Goal: Task Accomplishment & Management: Manage account settings

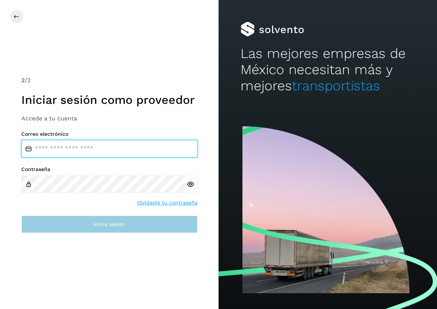
type input "**********"
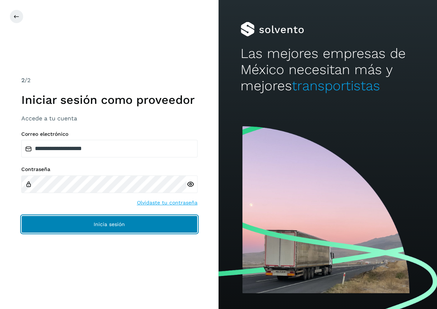
click at [89, 229] on button "Inicia sesión" at bounding box center [109, 225] width 176 height 18
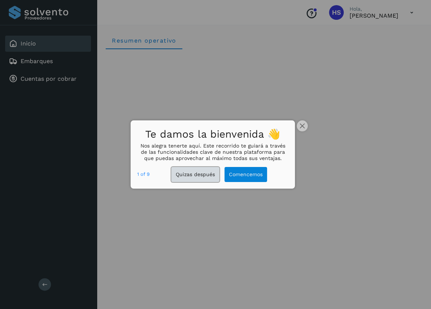
click at [197, 179] on button "Quizas después" at bounding box center [195, 174] width 48 height 15
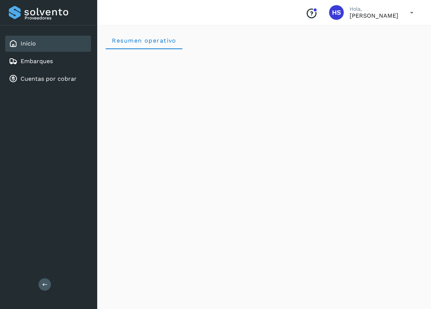
click at [36, 41] on div "Inicio" at bounding box center [48, 44] width 86 height 16
click at [28, 66] on div "Embarques" at bounding box center [48, 61] width 86 height 16
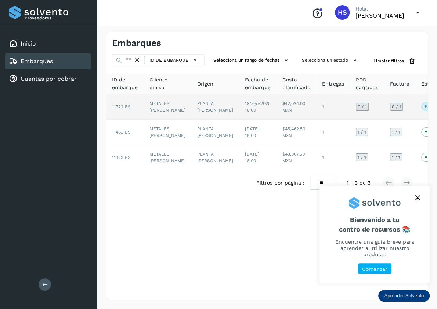
click at [424, 106] on p "En proceso" at bounding box center [436, 106] width 24 height 5
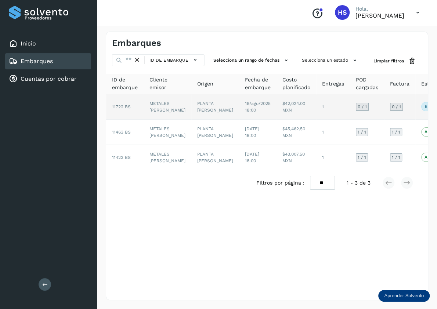
click at [160, 110] on td "METALES [PERSON_NAME]" at bounding box center [168, 106] width 48 height 25
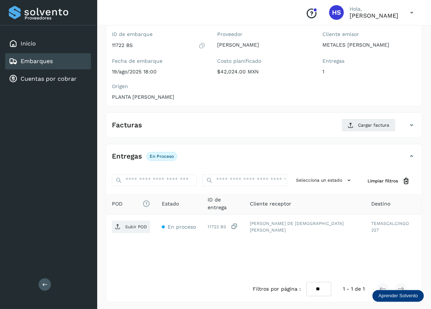
scroll to position [64, 0]
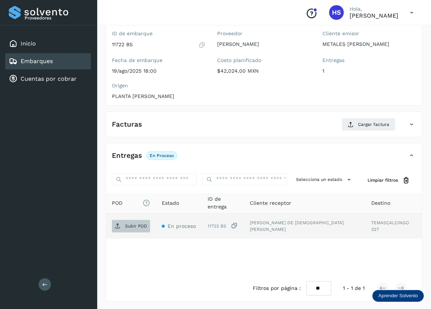
click at [122, 228] on span "Subir POD" at bounding box center [131, 226] width 38 height 12
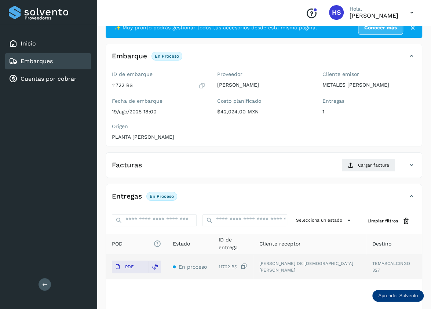
scroll to position [36, 0]
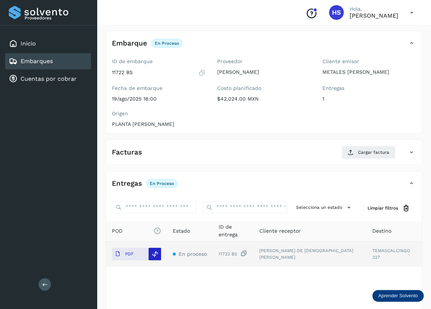
click at [157, 251] on icon at bounding box center [155, 254] width 7 height 7
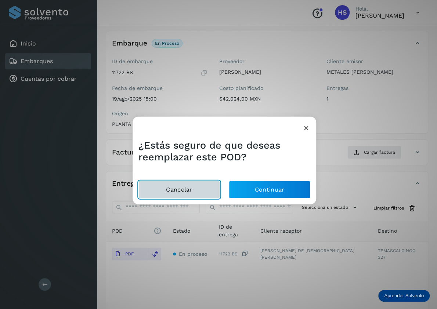
click at [190, 190] on button "Cancelar" at bounding box center [179, 190] width 82 height 18
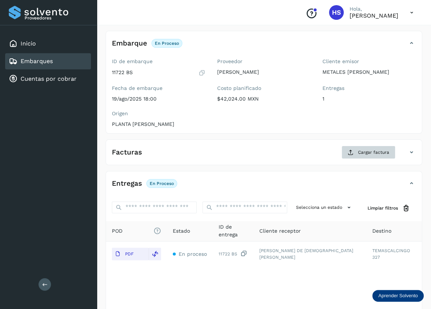
scroll to position [0, 0]
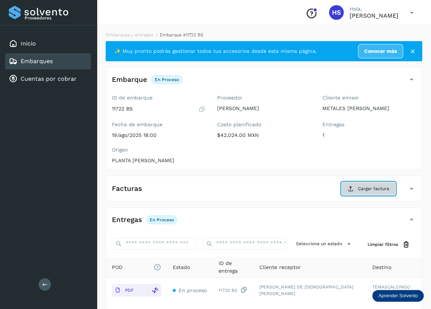
click at [376, 189] on span "Cargar factura" at bounding box center [373, 188] width 31 height 7
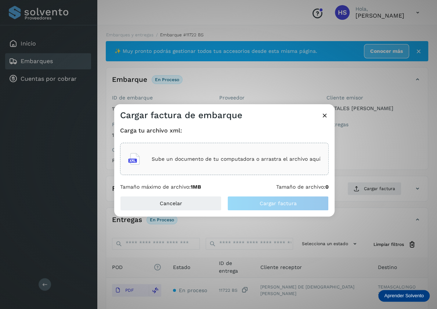
click at [137, 158] on icon at bounding box center [134, 159] width 12 height 12
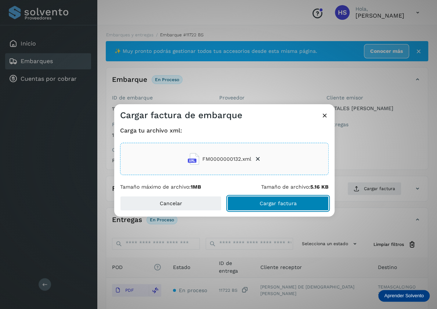
click at [263, 203] on span "Cargar factura" at bounding box center [278, 203] width 37 height 5
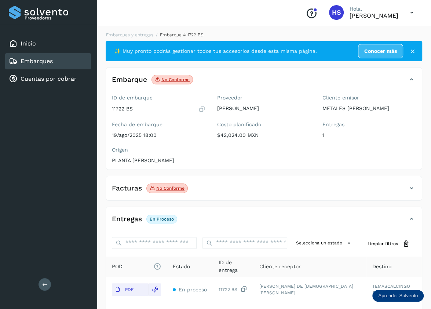
click at [411, 188] on icon at bounding box center [412, 188] width 9 height 9
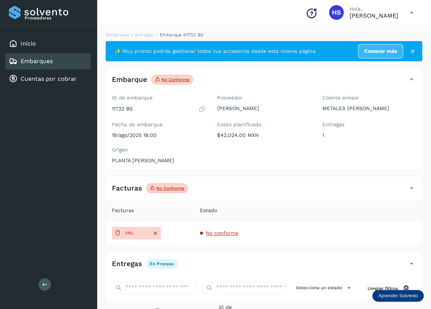
click at [123, 209] on span "Facturas" at bounding box center [123, 211] width 22 height 8
click at [155, 235] on icon at bounding box center [155, 233] width 7 height 7
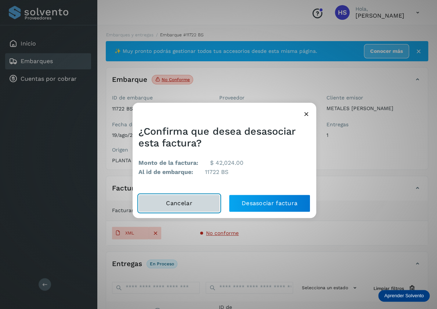
click at [188, 202] on button "Cancelar" at bounding box center [179, 204] width 82 height 18
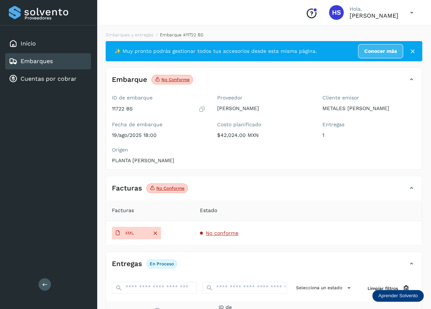
click at [174, 188] on p "No conforme" at bounding box center [170, 188] width 28 height 5
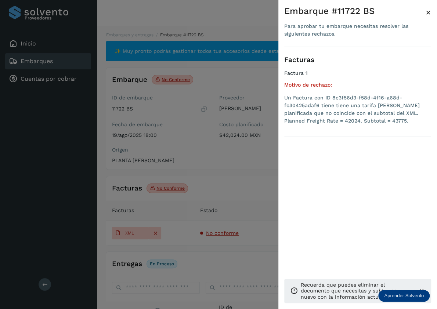
click at [190, 201] on div at bounding box center [218, 154] width 437 height 309
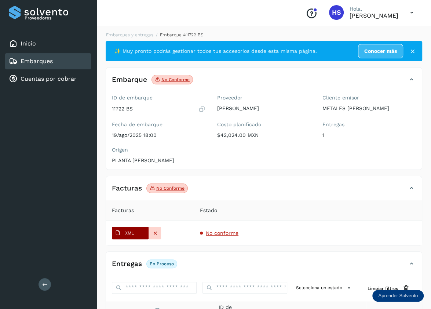
scroll to position [36, 0]
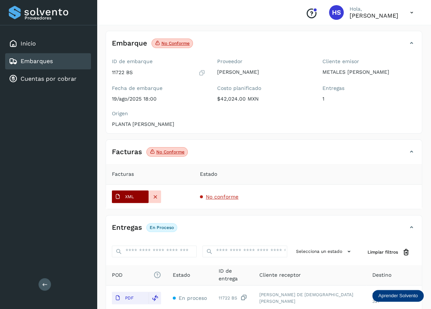
click at [128, 194] on p "XML" at bounding box center [129, 196] width 9 height 5
click at [299, 221] on div "Entregas En proceso" at bounding box center [256, 227] width 301 height 12
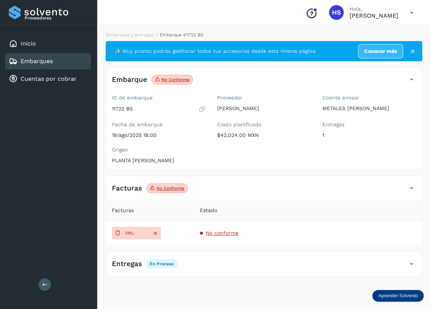
scroll to position [0, 0]
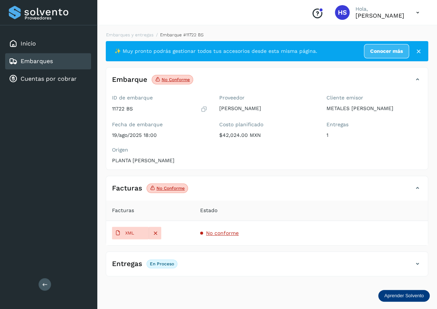
click at [162, 264] on p "En proceso" at bounding box center [162, 263] width 24 height 5
click at [415, 263] on icon at bounding box center [417, 264] width 9 height 9
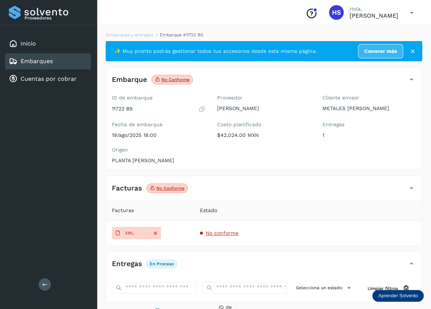
scroll to position [108, 0]
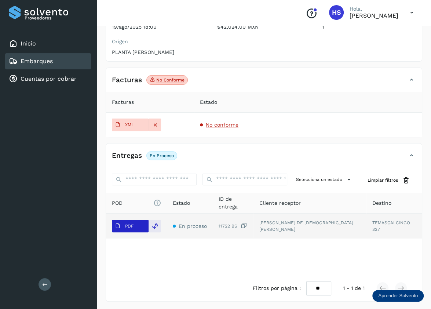
click at [135, 229] on span "PDF" at bounding box center [124, 226] width 25 height 12
click at [156, 226] on icon at bounding box center [155, 226] width 7 height 7
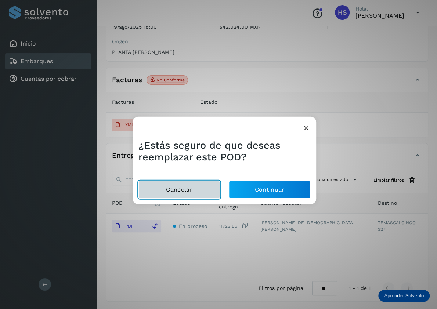
click at [193, 191] on button "Cancelar" at bounding box center [179, 190] width 82 height 18
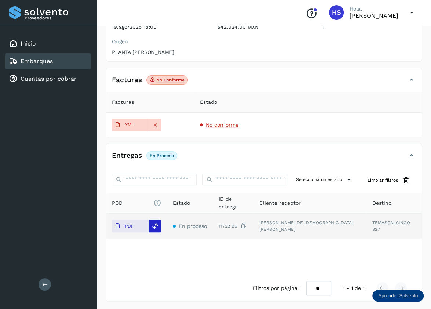
click at [156, 224] on icon at bounding box center [155, 226] width 7 height 7
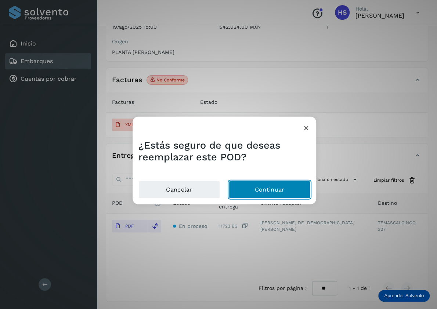
click at [258, 188] on button "Continuar" at bounding box center [270, 190] width 82 height 18
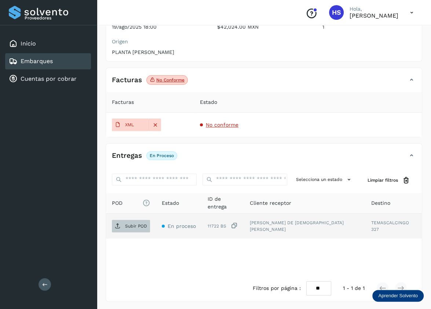
click at [144, 229] on span "Subir POD" at bounding box center [131, 226] width 38 height 12
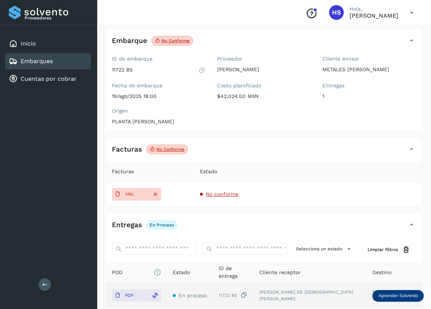
scroll to position [0, 0]
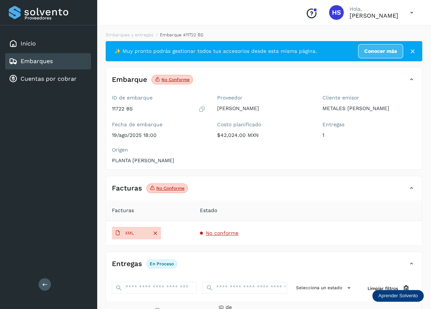
click at [413, 78] on icon at bounding box center [412, 79] width 9 height 9
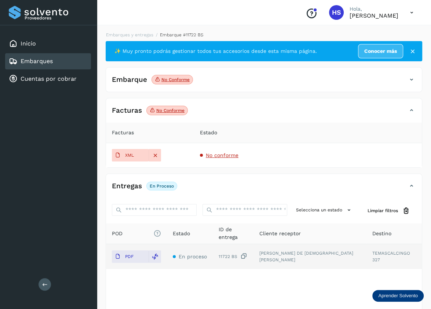
click at [413, 78] on icon at bounding box center [412, 79] width 9 height 9
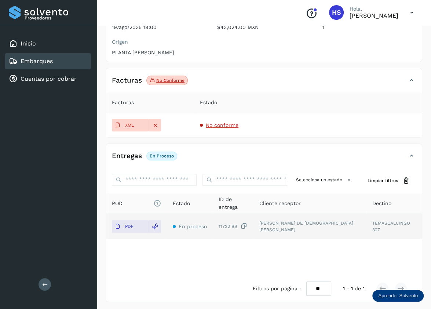
scroll to position [108, 0]
click at [156, 153] on p "En proceso" at bounding box center [162, 155] width 24 height 5
click at [127, 226] on p "PDF" at bounding box center [129, 226] width 8 height 5
click at [133, 224] on p "PDF" at bounding box center [129, 226] width 8 height 5
click at [136, 224] on span "PDF" at bounding box center [124, 226] width 25 height 12
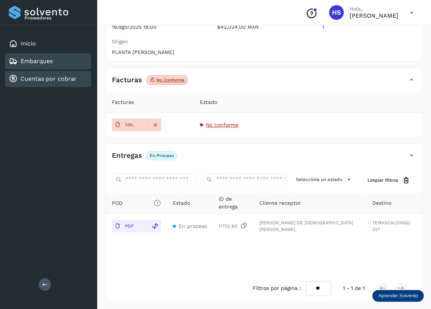
click at [65, 79] on link "Cuentas por cobrar" at bounding box center [49, 78] width 56 height 7
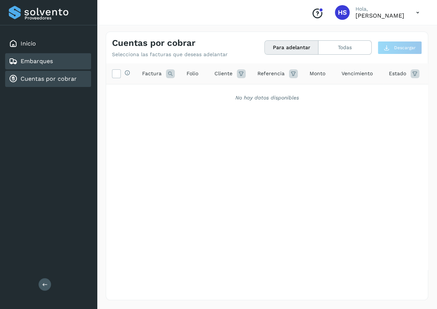
click at [34, 64] on link "Embarques" at bounding box center [37, 61] width 32 height 7
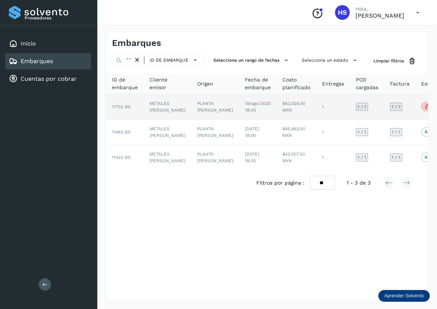
click at [431, 105] on p "No conforme" at bounding box center [445, 106] width 28 height 5
